Goal: Find specific page/section: Find specific page/section

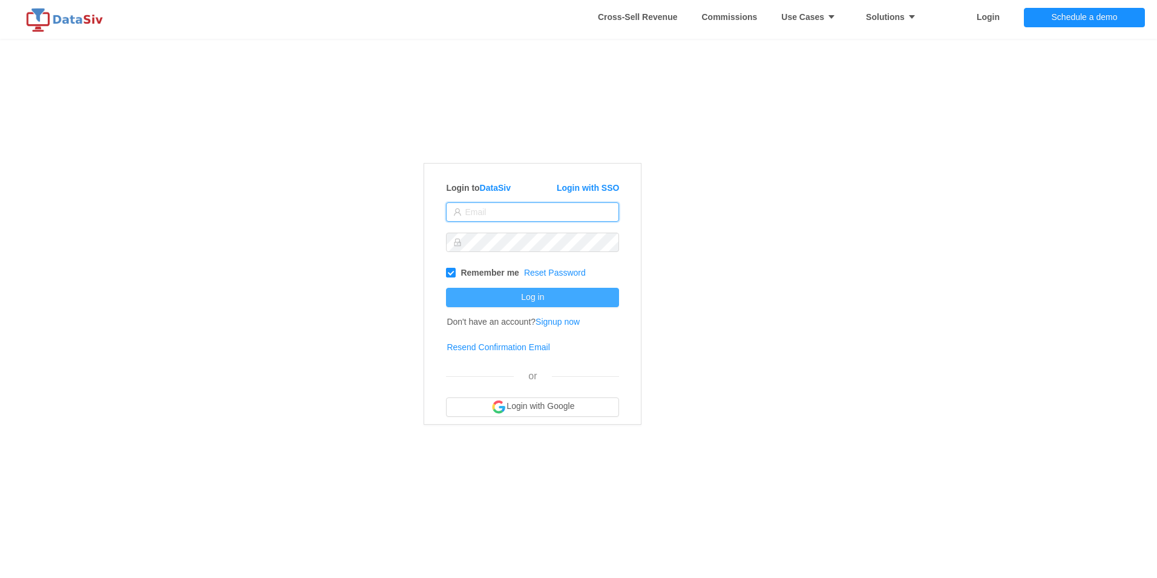
type input "[EMAIL_ADDRESS][DOMAIN_NAME]"
click at [504, 296] on button "Log in" at bounding box center [532, 297] width 173 height 19
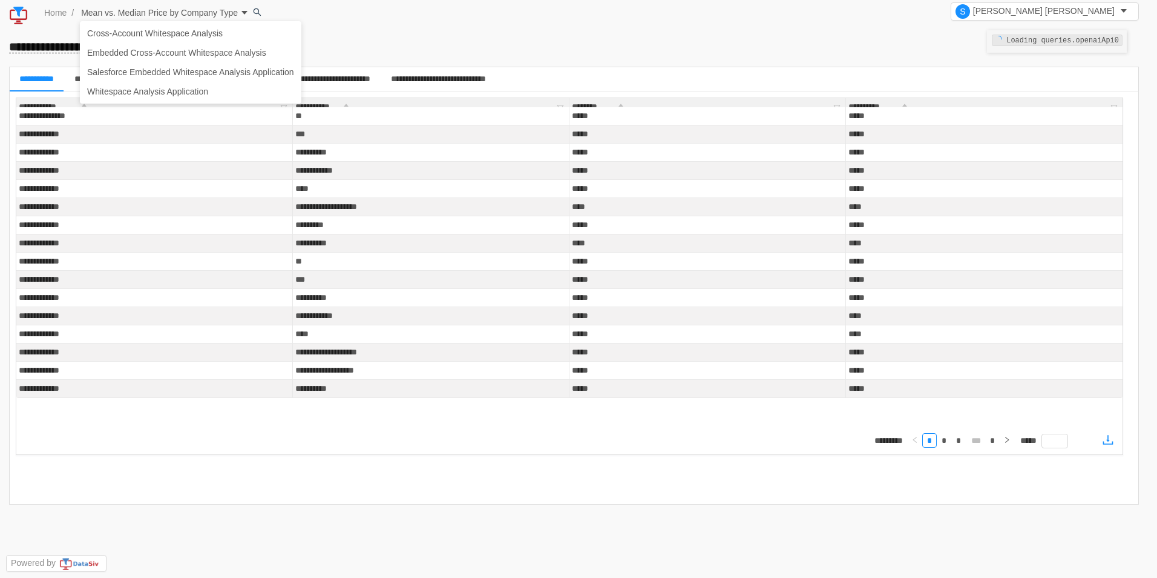
click at [230, 13] on span "Mean vs. Median Price by Company Type" at bounding box center [158, 13] width 159 height 10
click at [194, 35] on link "Cross-Account Whitespace Analysis" at bounding box center [191, 33] width 222 height 19
